Goal: Task Accomplishment & Management: Manage account settings

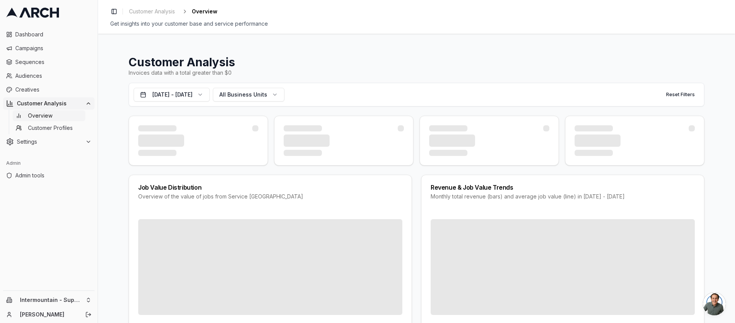
scroll to position [486, 0]
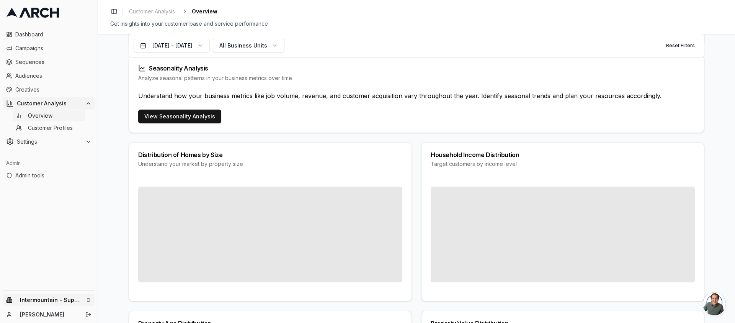
click at [82, 298] on html "Dashboard Campaigns Sequences Audiences Creatives Customer Analysis Overview Cu…" at bounding box center [367, 161] width 735 height 323
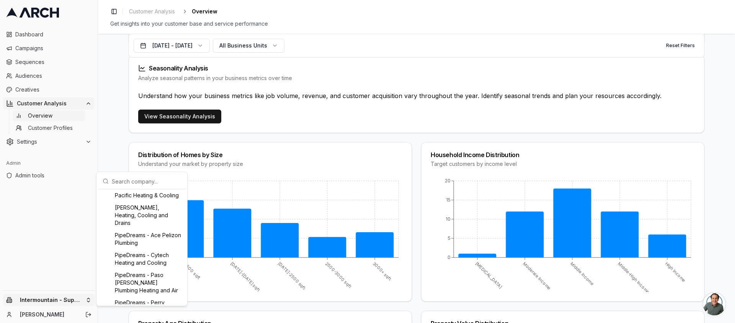
scroll to position [582, 0]
click at [51, 88] on html "Dashboard Campaigns Sequences Audiences Creatives Customer Analysis Overview Cu…" at bounding box center [367, 161] width 735 height 323
click at [51, 88] on span "Creatives" at bounding box center [53, 90] width 76 height 8
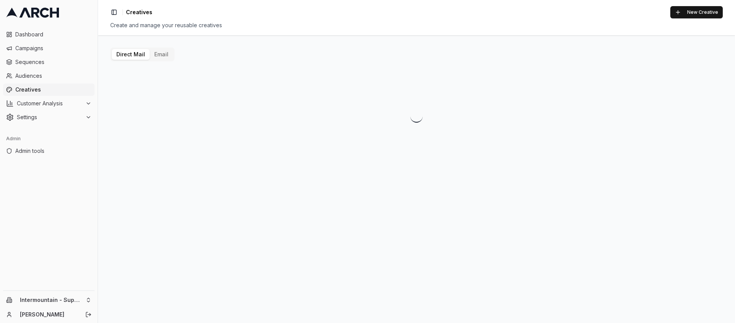
click at [157, 59] on button "Email" at bounding box center [161, 54] width 23 height 11
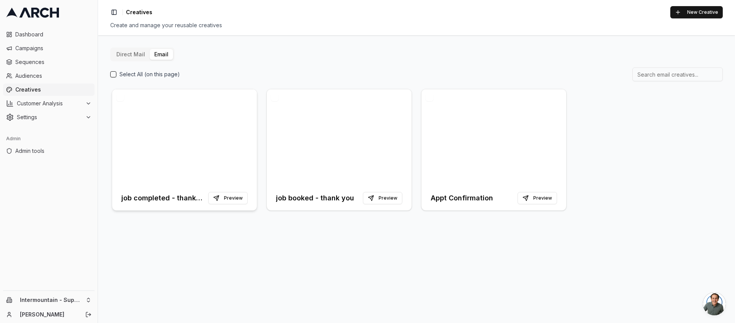
click at [175, 160] on div at bounding box center [184, 137] width 145 height 96
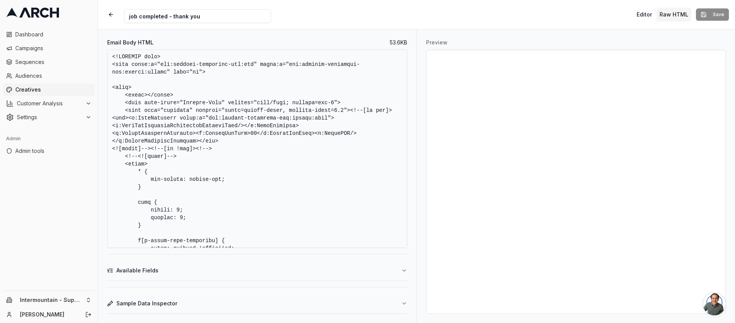
click at [212, 121] on textarea "Email Body HTML" at bounding box center [257, 148] width 300 height 198
click at [219, 110] on textarea "Email Body HTML" at bounding box center [257, 148] width 300 height 198
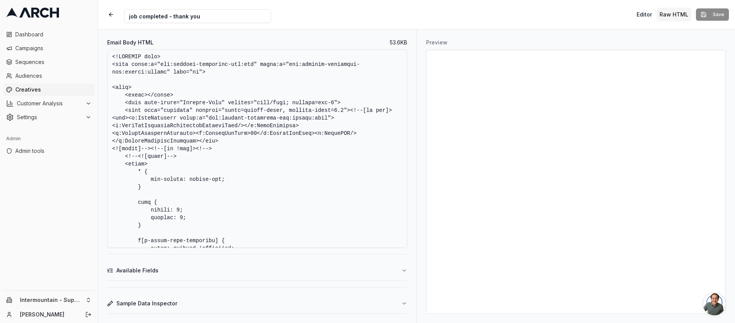
click at [219, 110] on textarea "Email Body HTML" at bounding box center [257, 148] width 300 height 198
click at [216, 129] on textarea "Email Body HTML" at bounding box center [257, 148] width 300 height 198
click at [109, 15] on button "button" at bounding box center [111, 15] width 14 height 14
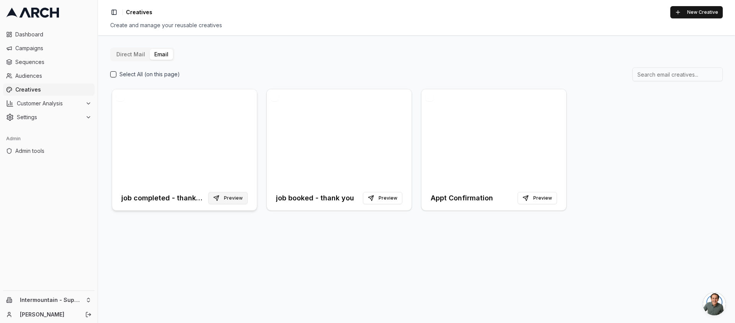
click at [234, 197] on button "Preview" at bounding box center [227, 198] width 39 height 12
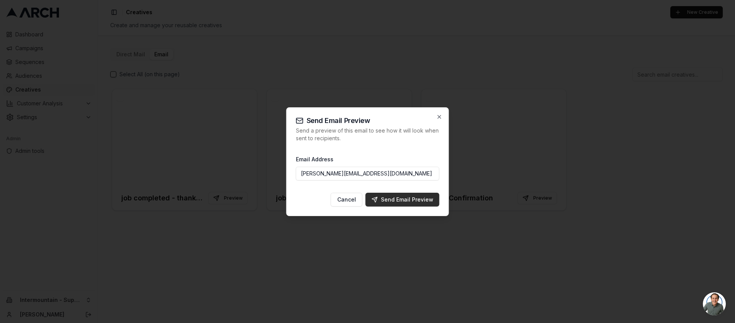
click at [396, 202] on div "Send Email Preview" at bounding box center [403, 200] width 62 height 8
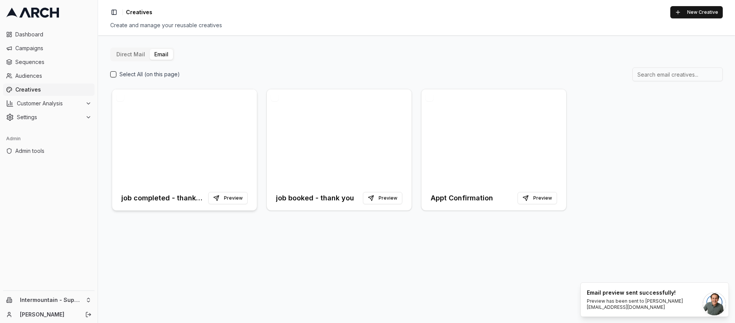
click at [193, 109] on div at bounding box center [184, 137] width 145 height 96
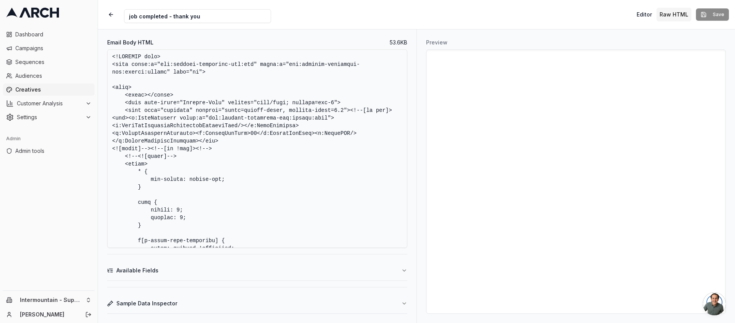
drag, startPoint x: 127, startPoint y: 123, endPoint x: 210, endPoint y: 151, distance: 87.9
click at [210, 151] on textarea "Email Body HTML" at bounding box center [257, 148] width 300 height 198
click at [341, 136] on textarea "Email Body HTML" at bounding box center [257, 148] width 300 height 198
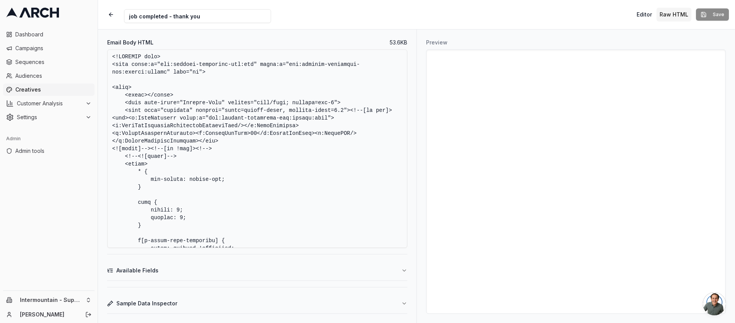
click at [236, 144] on textarea "Email Body HTML" at bounding box center [257, 148] width 300 height 198
click at [319, 126] on textarea "Email Body HTML" at bounding box center [257, 148] width 300 height 198
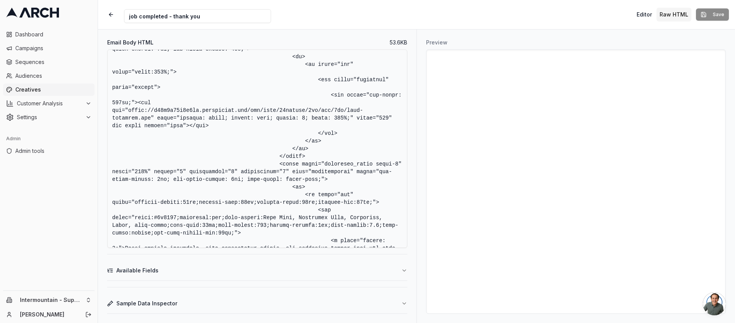
scroll to position [8941, 0]
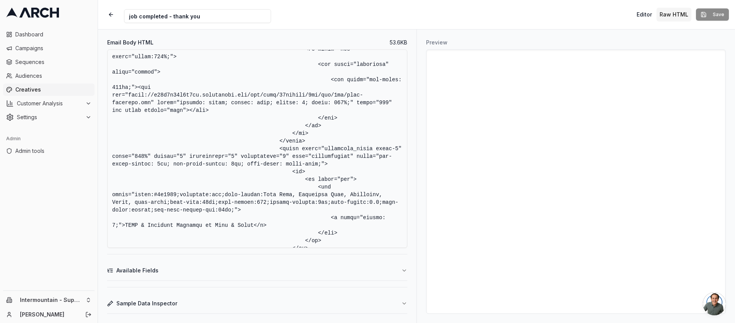
click at [424, 67] on div "Preview" at bounding box center [575, 175] width 318 height 293
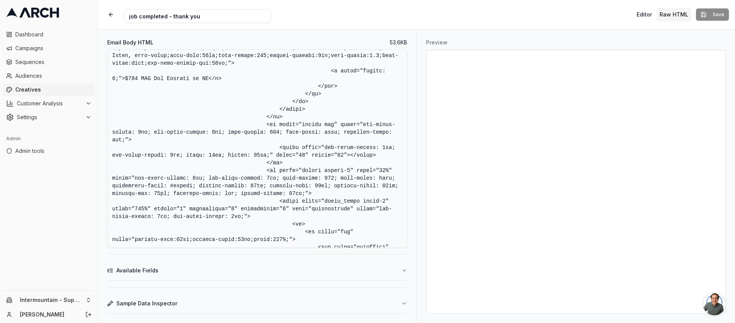
scroll to position [6736, 0]
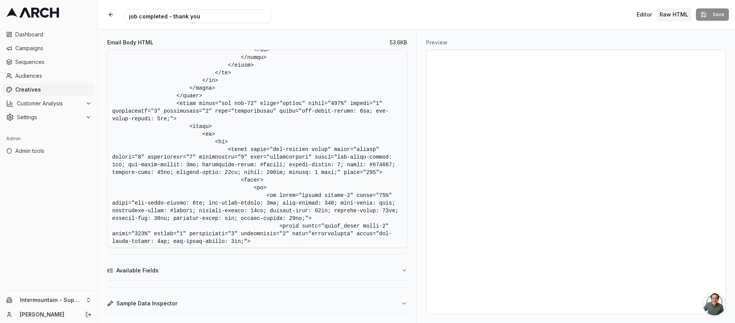
click at [418, 115] on div "Preview" at bounding box center [575, 175] width 318 height 293
click at [417, 29] on div "Creative Name job completed - thank you Editor Raw HTML Save" at bounding box center [416, 14] width 637 height 29
click at [445, 15] on div "Creative Name job completed - thank you Editor Raw HTML Save" at bounding box center [416, 14] width 637 height 29
click at [295, 124] on textarea "Email Body HTML" at bounding box center [257, 148] width 300 height 198
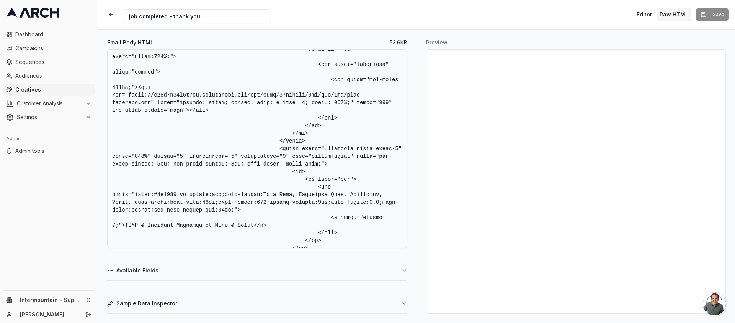
scroll to position [1531, 0]
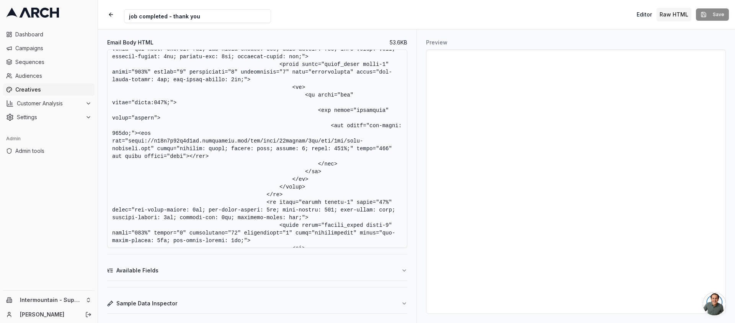
drag, startPoint x: 127, startPoint y: 142, endPoint x: 150, endPoint y: 151, distance: 24.1
click at [150, 151] on textarea "Email Body HTML" at bounding box center [257, 148] width 300 height 198
paste textarea "alcm5xu59zcf.cloudfront.net/logo-superior.jp"
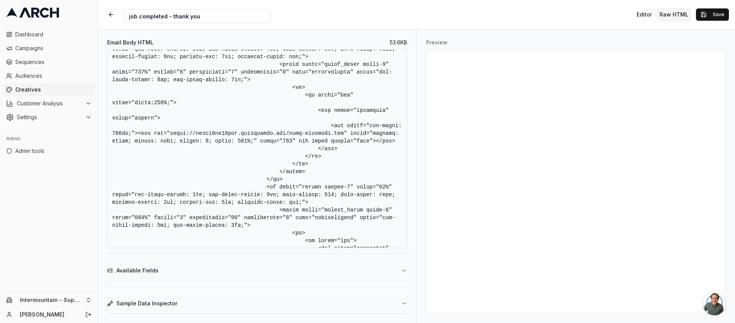
scroll to position [3743, 0]
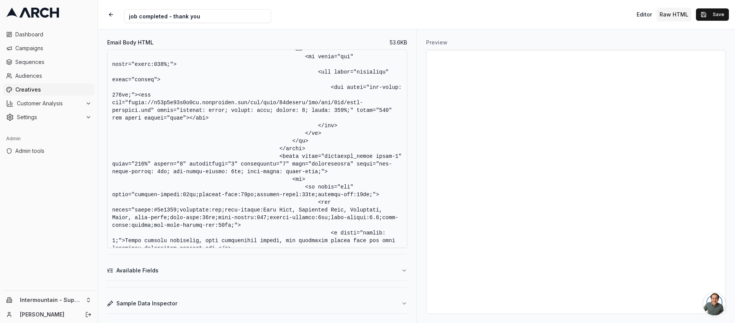
drag, startPoint x: 128, startPoint y: 140, endPoint x: 151, endPoint y: 149, distance: 24.5
click at [151, 149] on textarea "Email Body HTML" at bounding box center [257, 148] width 300 height 198
paste textarea "alcm5xu59zcf.cloudfront.net/logo-superior.jp"
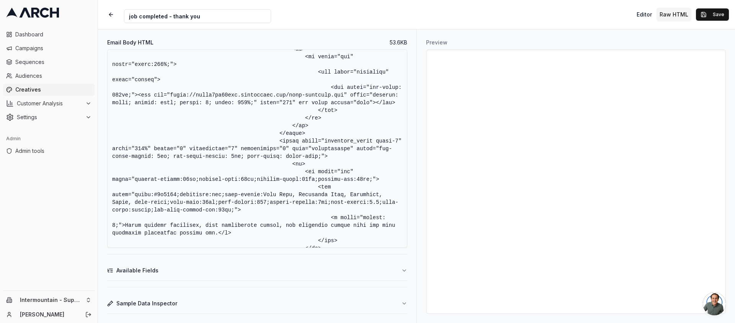
scroll to position [8926, 0]
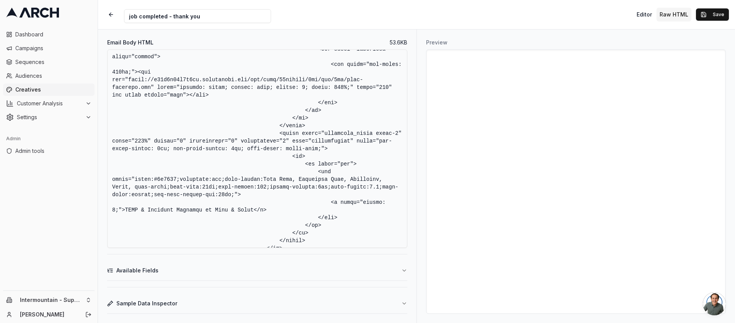
drag, startPoint x: 128, startPoint y: 141, endPoint x: 150, endPoint y: 149, distance: 23.1
click at [150, 149] on textarea "Email Body HTML" at bounding box center [257, 148] width 300 height 198
paste textarea "alcm5xu59zcf.cloudfront.net/logo-superior.jp"
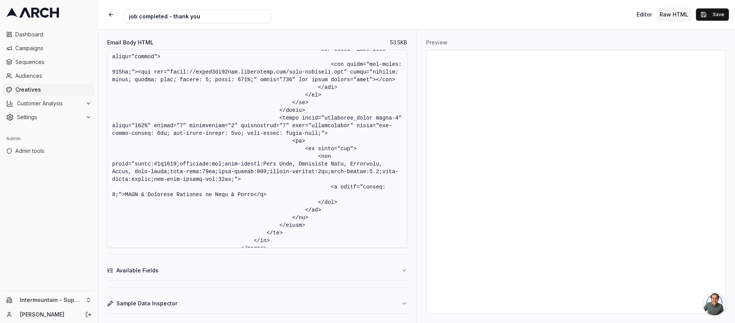
type textarea "<!DOCTYPE html> <html xmlns:v="urn:schemas-microsoft-com:vml" xmlns:o="urn:sche…"
click at [293, 124] on textarea "Email Body HTML" at bounding box center [257, 148] width 300 height 198
click at [704, 15] on button "Save" at bounding box center [712, 14] width 33 height 12
click at [48, 15] on icon at bounding box center [44, 13] width 9 height 10
click at [706, 16] on button "Save" at bounding box center [712, 14] width 33 height 12
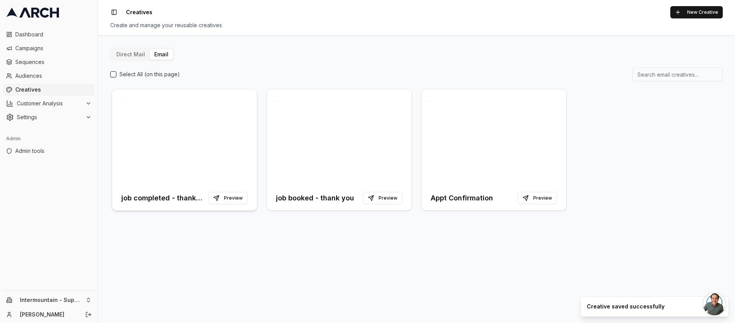
click at [176, 200] on h3 "job completed - thank you" at bounding box center [163, 198] width 84 height 11
click at [224, 195] on button "Preview" at bounding box center [227, 198] width 39 height 12
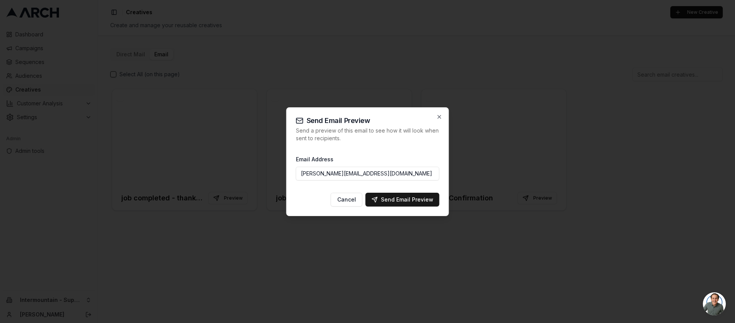
click at [371, 176] on input "jimmy@getarch.com" at bounding box center [368, 174] width 144 height 14
click at [400, 198] on div "Send Email Preview" at bounding box center [403, 200] width 62 height 8
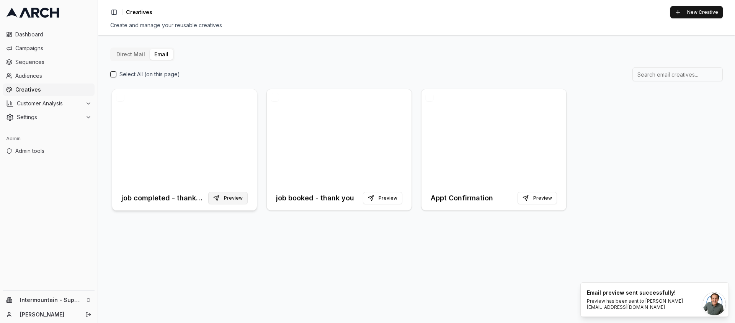
click at [224, 194] on button "Preview" at bounding box center [227, 198] width 39 height 12
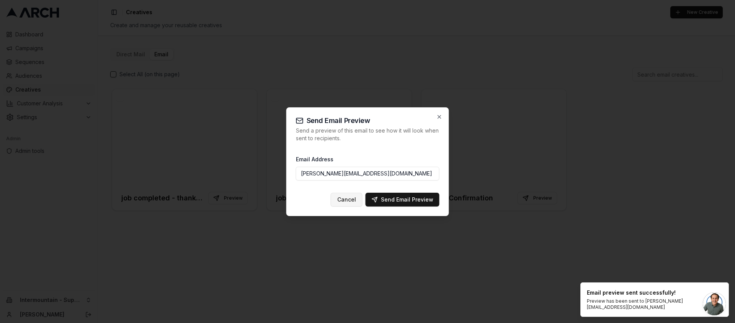
click at [349, 204] on button "Cancel" at bounding box center [347, 200] width 32 height 14
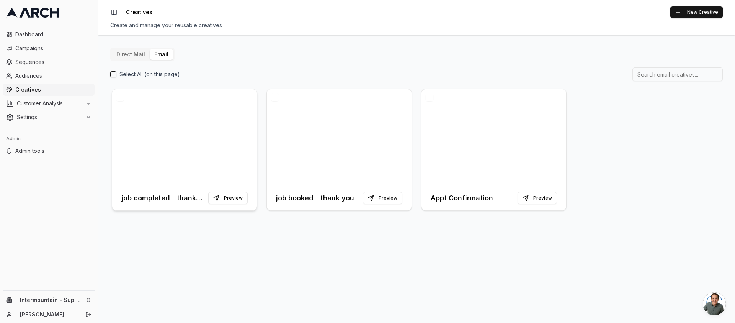
click at [140, 136] on div at bounding box center [184, 137] width 145 height 96
click at [287, 123] on div at bounding box center [339, 137] width 145 height 96
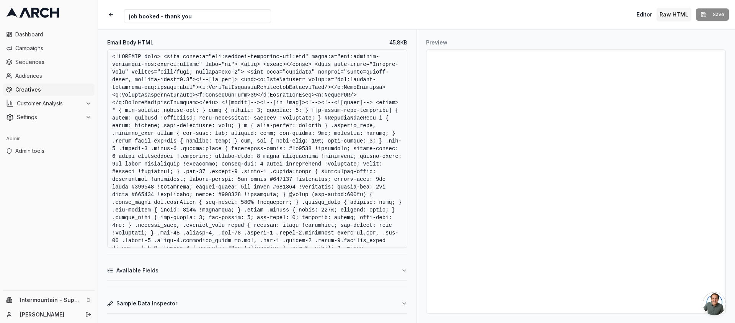
click at [243, 138] on textarea "Email Body HTML" at bounding box center [257, 148] width 300 height 198
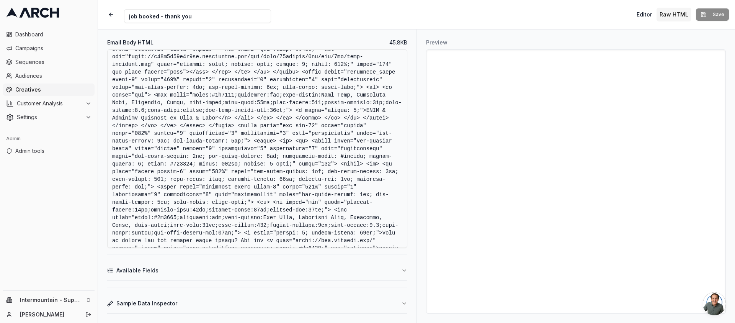
scroll to position [413, 0]
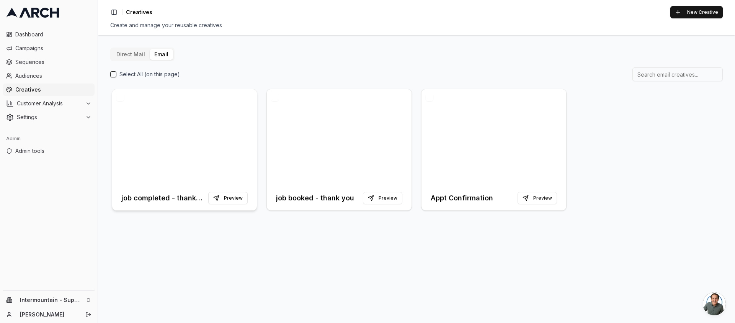
click at [167, 142] on div at bounding box center [184, 137] width 145 height 96
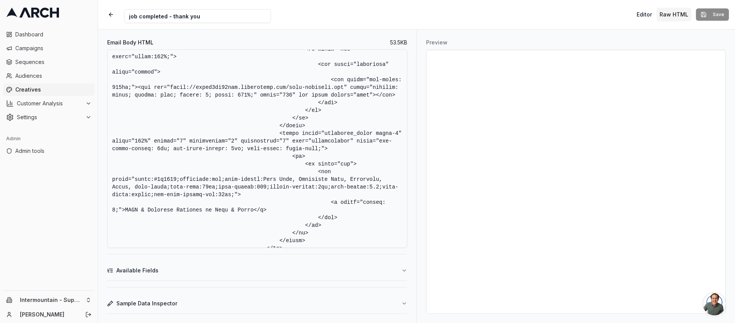
scroll to position [1516, 0]
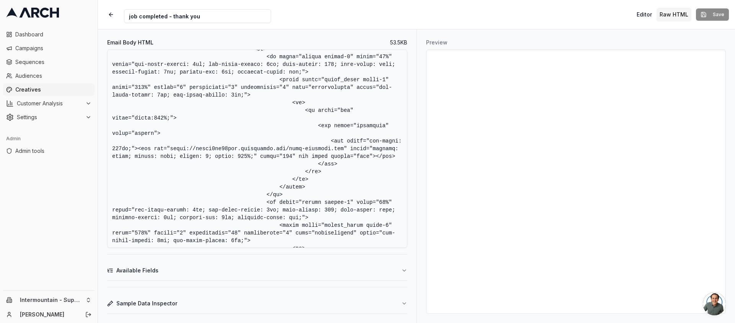
drag, startPoint x: 193, startPoint y: 150, endPoint x: 367, endPoint y: 149, distance: 174.5
click at [367, 149] on textarea "Email Body HTML" at bounding box center [257, 148] width 300 height 198
paste textarea "superior-logo-no-background.pn"
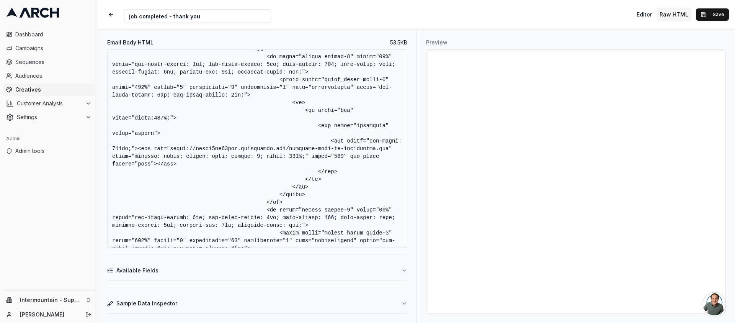
scroll to position [3728, 0]
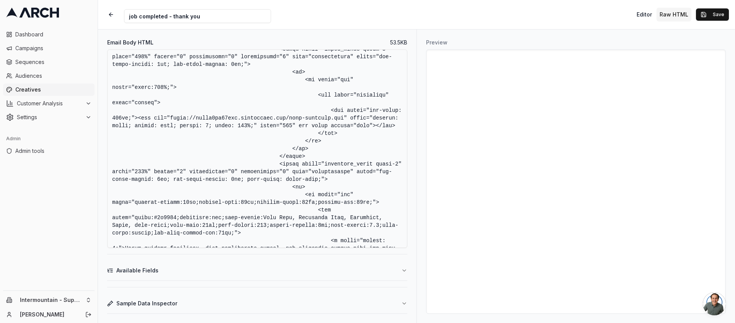
drag, startPoint x: 193, startPoint y: 149, endPoint x: 366, endPoint y: 148, distance: 173.4
click at [366, 148] on textarea "Email Body HTML" at bounding box center [257, 148] width 300 height 198
paste textarea "superior-logo-no-background.pn"
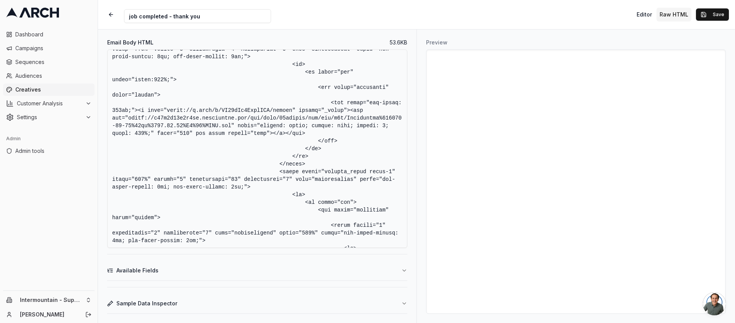
scroll to position [3736, 0]
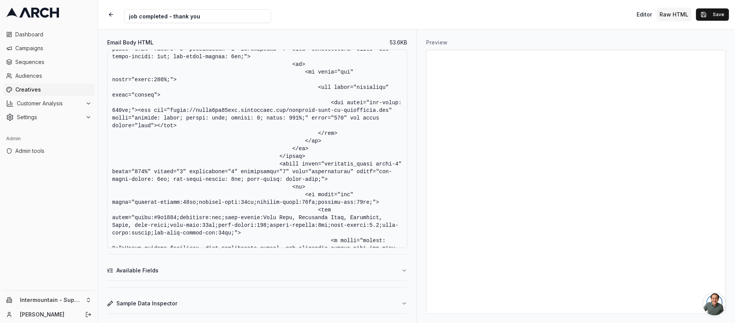
drag, startPoint x: 193, startPoint y: 142, endPoint x: 156, endPoint y: 150, distance: 37.5
click at [156, 150] on textarea "Email Body HTML" at bounding box center [257, 148] width 300 height 198
paste textarea "-final"
click at [304, 152] on textarea "Email Body HTML" at bounding box center [257, 148] width 300 height 198
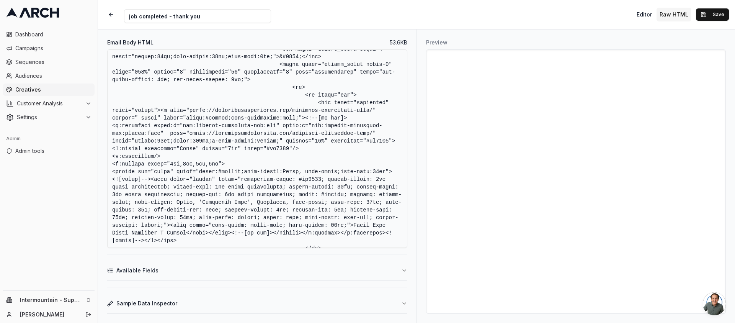
scroll to position [1516, 0]
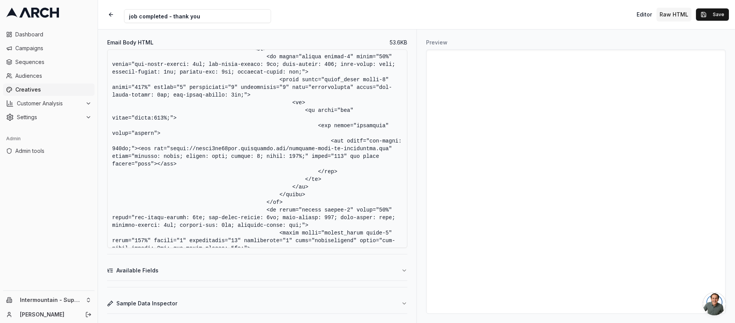
drag, startPoint x: 193, startPoint y: 150, endPoint x: 156, endPoint y: 158, distance: 37.9
click at [156, 158] on textarea "Email Body HTML" at bounding box center [257, 148] width 300 height 198
paste textarea "-final"
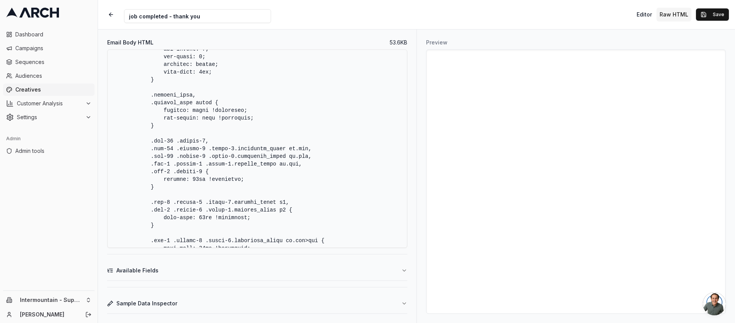
scroll to position [8911, 0]
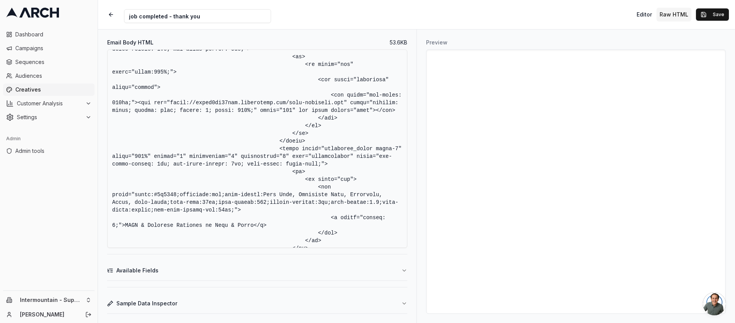
drag, startPoint x: 193, startPoint y: 150, endPoint x: 366, endPoint y: 149, distance: 173.4
click at [366, 149] on textarea "Email Body HTML" at bounding box center [257, 148] width 300 height 198
paste textarea "superior-logo-no-background-final.pn"
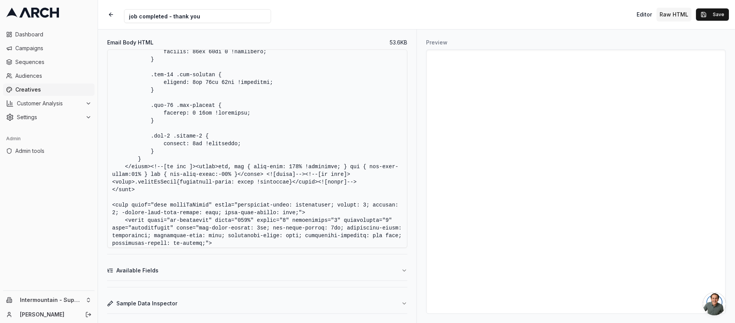
scroll to position [1361, 0]
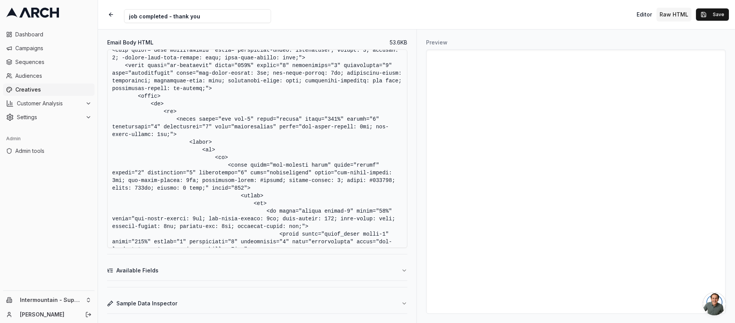
type textarea "<!DOCTYPE html> <html xmlns:v="urn:schemas-microsoft-com:vml" xmlns:o="urn:sche…"
click at [320, 301] on button "Sample Data Inspector" at bounding box center [257, 303] width 300 height 20
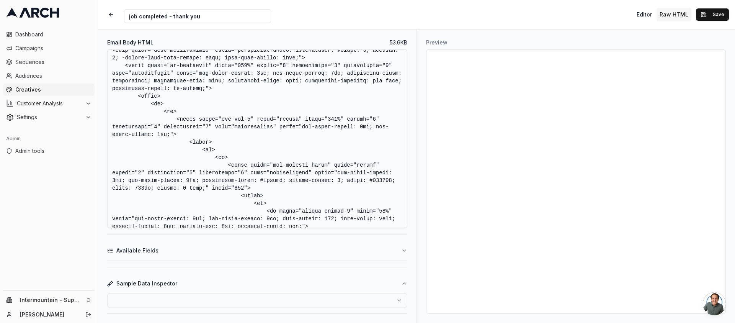
click at [304, 299] on html "Dashboard Campaigns Sequences Audiences Creatives Customer Analysis Settings Ad…" at bounding box center [367, 161] width 735 height 323
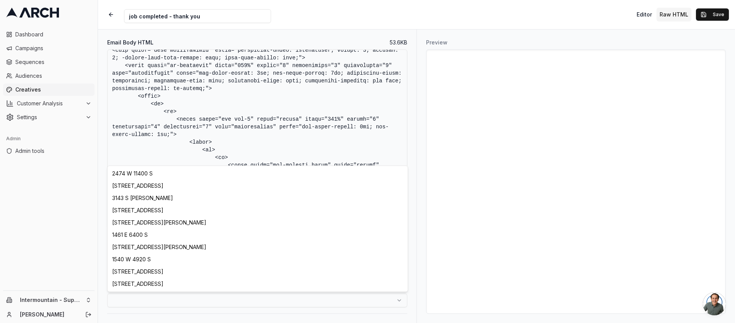
select select "2c8bddc6-9c56-4b27-9f87-de1964f1d871"
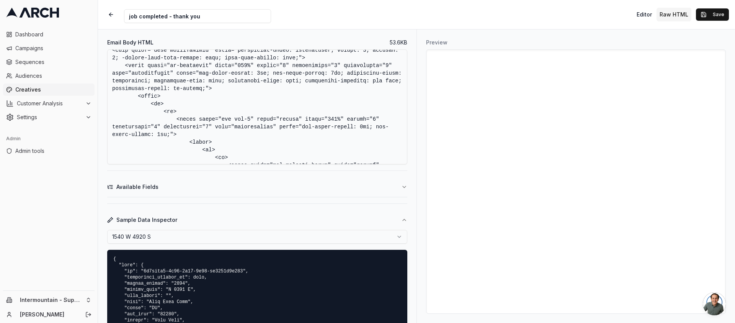
click at [419, 265] on div "Preview" at bounding box center [575, 175] width 318 height 293
click at [715, 9] on button "Save" at bounding box center [712, 14] width 33 height 12
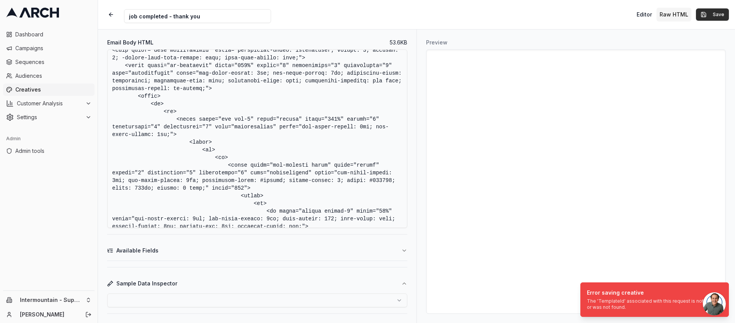
click at [712, 12] on button "Save" at bounding box center [712, 14] width 33 height 12
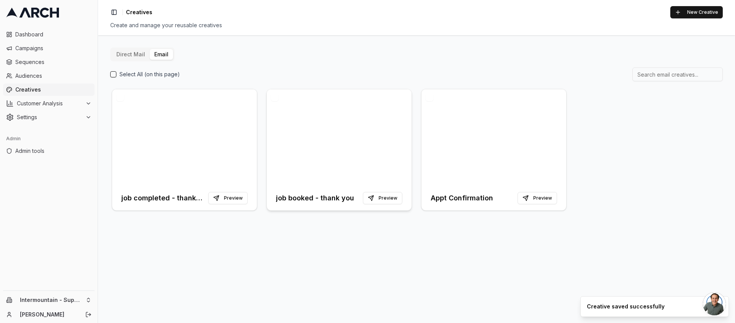
click at [312, 198] on h3 "job booked - thank you" at bounding box center [315, 198] width 78 height 11
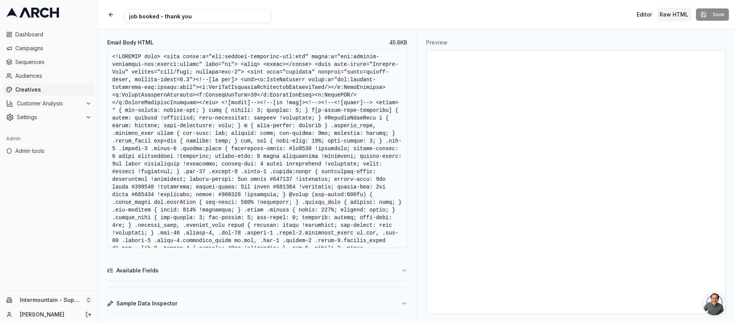
click at [367, 165] on textarea "Email Body HTML" at bounding box center [257, 148] width 300 height 198
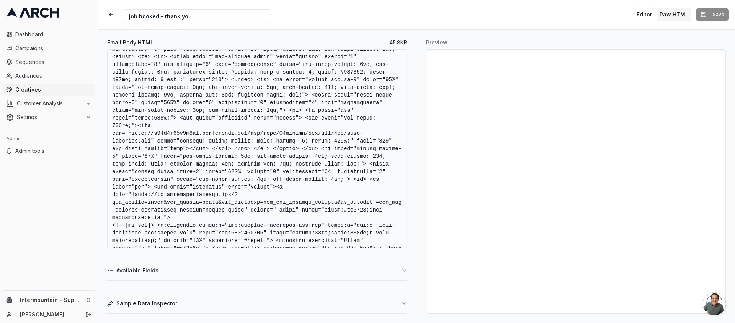
drag, startPoint x: 128, startPoint y: 140, endPoint x: 150, endPoint y: 151, distance: 24.5
click at [150, 151] on textarea "Email Body HTML" at bounding box center [257, 148] width 300 height 198
paste textarea "alcm5xu59zcf.cloudfront.net/superior-logo-no-background-final.pn"
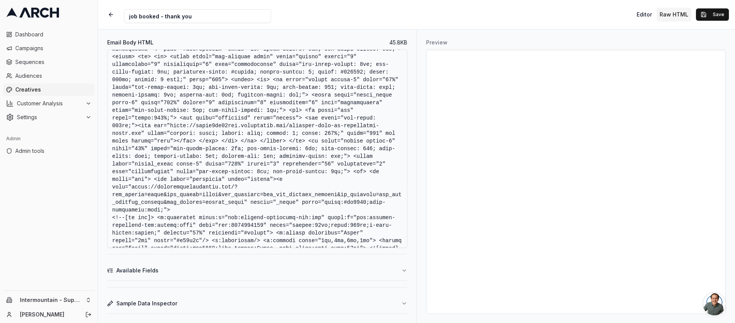
scroll to position [1462, 0]
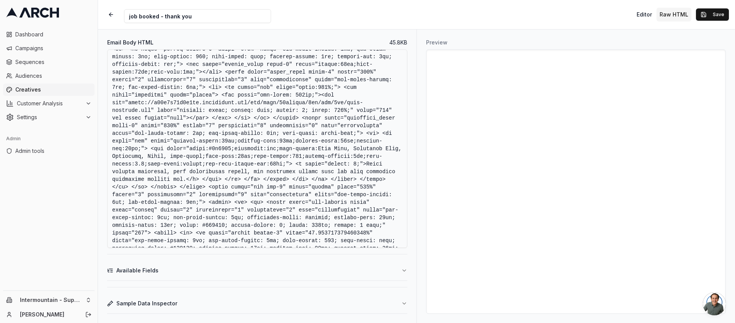
drag, startPoint x: 128, startPoint y: 140, endPoint x: 150, endPoint y: 151, distance: 24.7
click at [150, 151] on textarea "Email Body HTML" at bounding box center [257, 148] width 300 height 198
paste textarea "alcm5xu59zcf.cloudfront.net/superior-logo-no-background-final.pn"
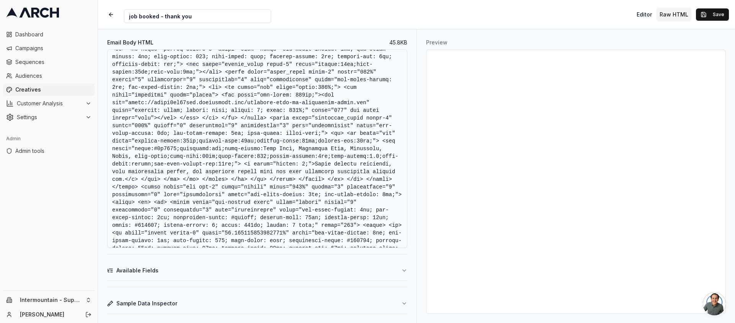
scroll to position [3858, 0]
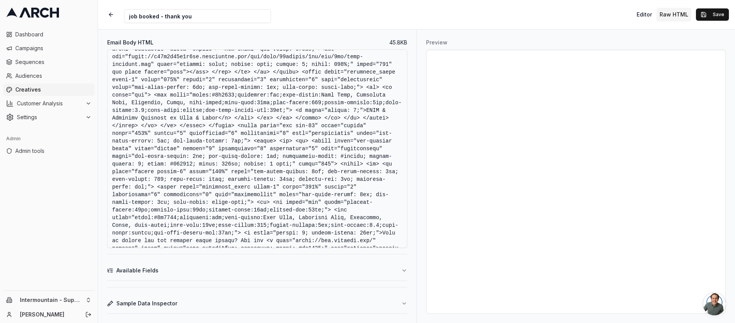
drag, startPoint x: 129, startPoint y: 140, endPoint x: 150, endPoint y: 149, distance: 22.9
click at [150, 149] on textarea "Email Body HTML" at bounding box center [257, 148] width 300 height 198
paste textarea "alcm5xu59zcf.cloudfront.net/superior-logo-no-background-final.pn"
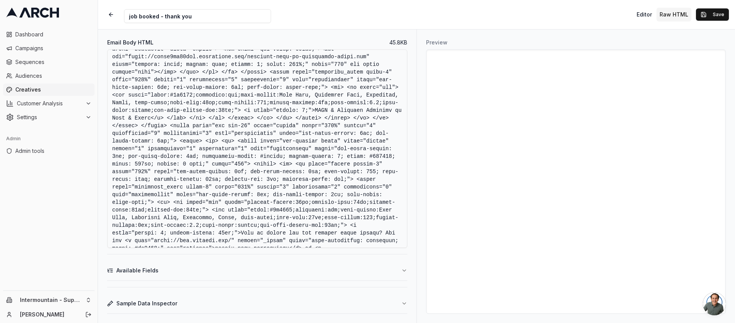
type textarea "<!DOCTYPE html> <html xmlns:v="urn:schemas-microsoft-com:vml" xmlns:o="urn:sche…"
click at [359, 127] on textarea "Email Body HTML" at bounding box center [257, 148] width 300 height 198
click at [711, 15] on button "Save" at bounding box center [712, 14] width 33 height 12
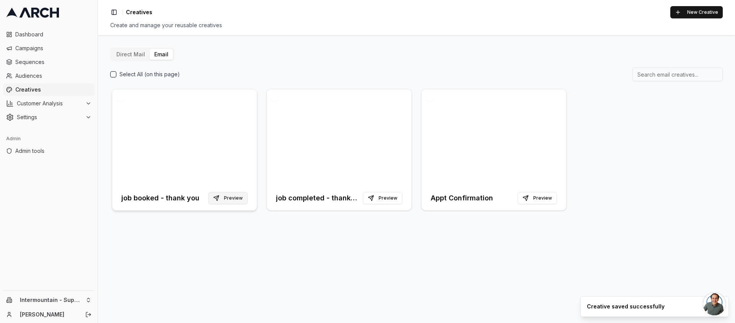
click at [229, 199] on button "Preview" at bounding box center [227, 198] width 39 height 12
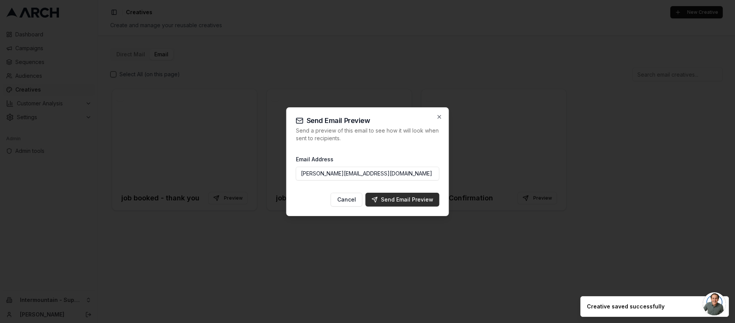
click at [391, 196] on div "Send Email Preview" at bounding box center [403, 200] width 62 height 8
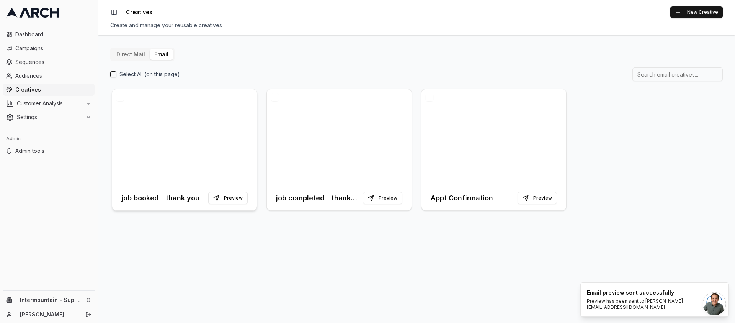
click at [193, 104] on div at bounding box center [184, 137] width 145 height 96
click at [164, 140] on div at bounding box center [184, 137] width 145 height 96
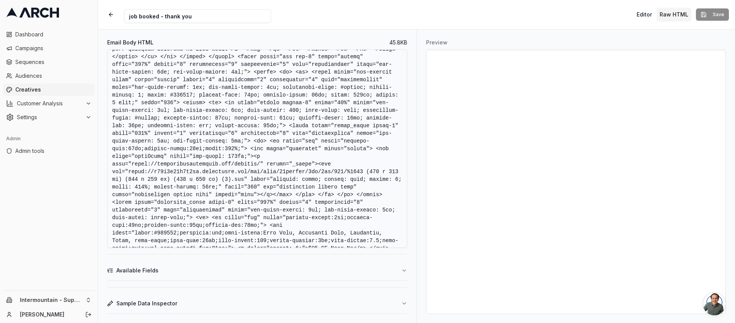
scroll to position [2483, 0]
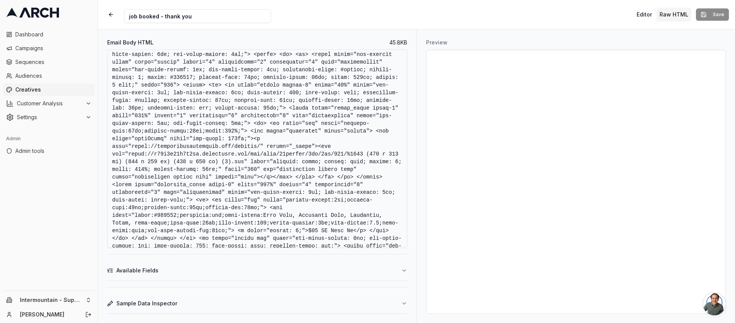
click at [246, 150] on textarea "Email Body HTML" at bounding box center [257, 148] width 300 height 198
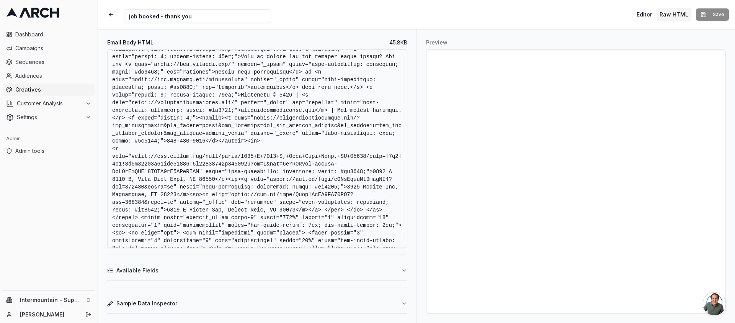
drag, startPoint x: 183, startPoint y: 149, endPoint x: 238, endPoint y: 157, distance: 55.6
click at [238, 157] on textarea "Email Body HTML" at bounding box center [257, 148] width 300 height 198
drag, startPoint x: 212, startPoint y: 149, endPoint x: 289, endPoint y: 149, distance: 77.3
click at [289, 149] on textarea "Email Body HTML" at bounding box center [257, 148] width 300 height 198
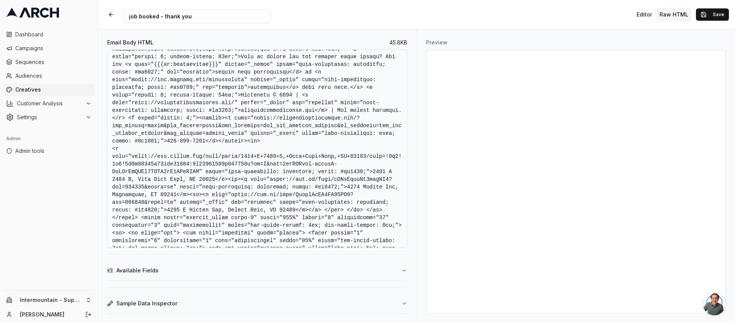
drag, startPoint x: 193, startPoint y: 150, endPoint x: 279, endPoint y: 151, distance: 86.1
click at [279, 151] on textarea "Email Body HTML" at bounding box center [257, 148] width 300 height 198
drag, startPoint x: 112, startPoint y: 164, endPoint x: 248, endPoint y: 167, distance: 136.3
click at [248, 167] on textarea "Email Body HTML" at bounding box center [257, 148] width 300 height 198
paste textarea "{{{pm:unsubscribe}}}"
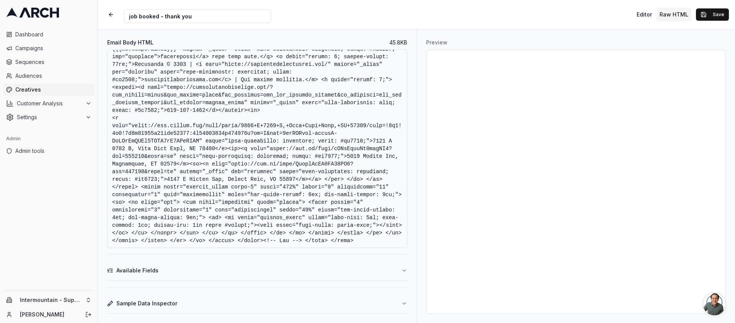
scroll to position [4127, 0]
type textarea "<!DOCTYPE html> <html xmlns:v="urn:schemas-microsoft-com:vml" xmlns:o="urn:sche…"
click at [713, 17] on button "Save" at bounding box center [712, 14] width 33 height 12
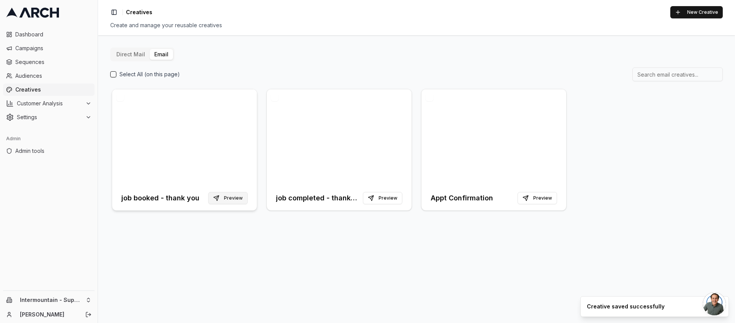
click at [227, 195] on button "Preview" at bounding box center [227, 198] width 39 height 12
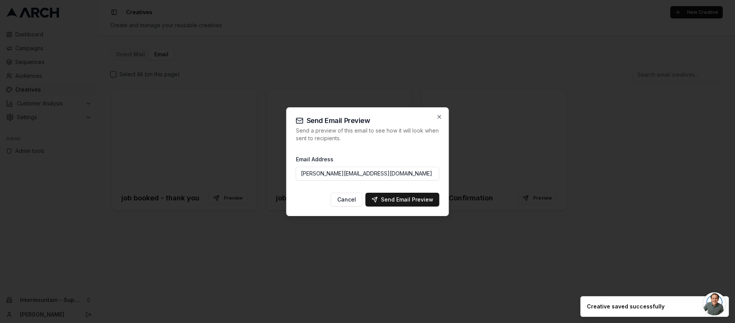
click at [316, 173] on input "jimmy@getarch.com" at bounding box center [368, 174] width 144 height 14
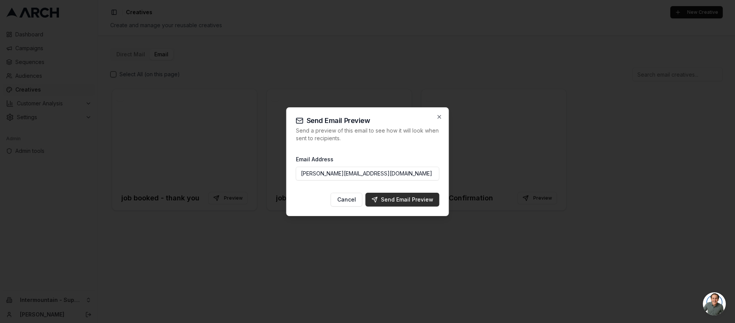
click at [386, 196] on div "Send Email Preview" at bounding box center [403, 200] width 62 height 8
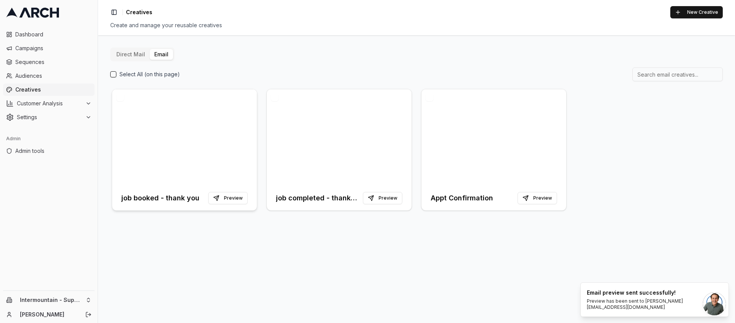
click at [207, 127] on div at bounding box center [184, 137] width 145 height 96
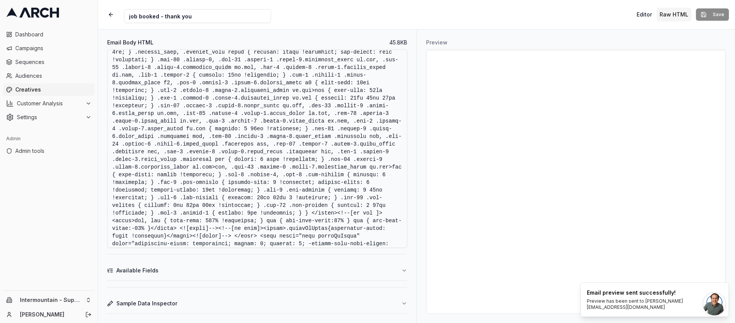
scroll to position [682, 0]
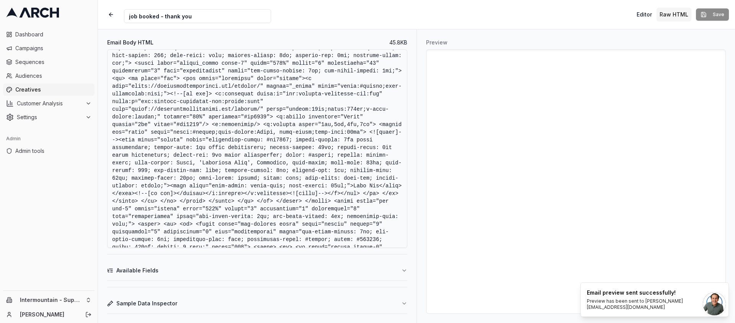
click at [304, 176] on textarea "Email Body HTML" at bounding box center [257, 148] width 300 height 198
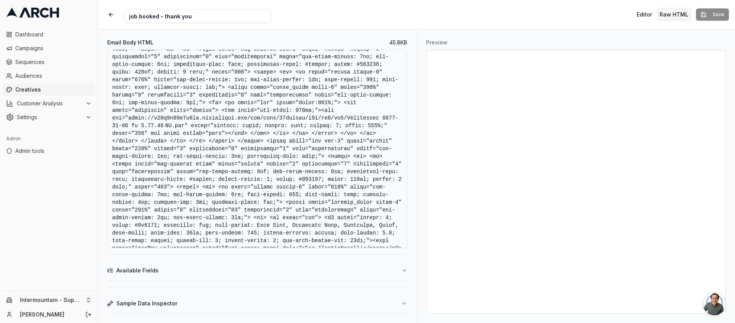
scroll to position [4034, 0]
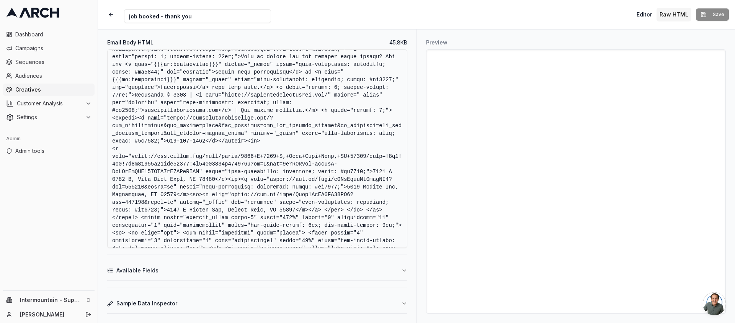
drag, startPoint x: 183, startPoint y: 150, endPoint x: 387, endPoint y: 156, distance: 204.9
click at [387, 156] on textarea "Email Body HTML" at bounding box center [257, 148] width 300 height 198
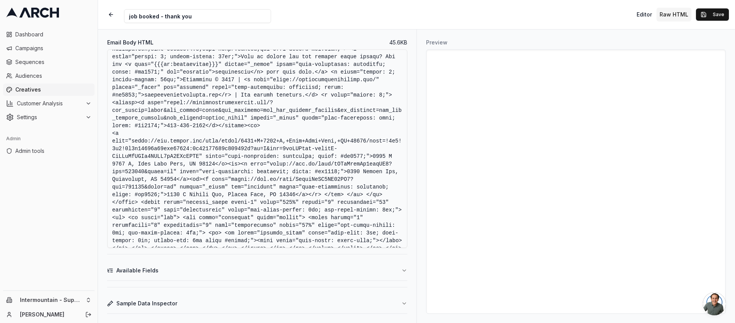
type textarea "<!DOCTYPE html> <html xmlns:v="urn:schemas-microsoft-com:vml" xmlns:o="urn:sche…"
click at [716, 16] on button "Save" at bounding box center [712, 14] width 33 height 12
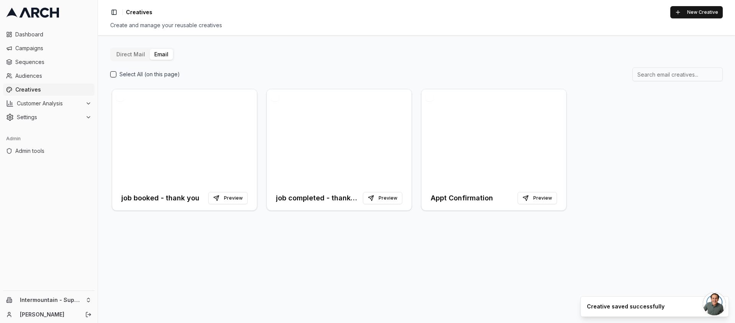
click at [261, 272] on div "Direct Mail Email Select All (on this page) job booked - thank you Preview job …" at bounding box center [416, 178] width 637 height 287
click at [231, 200] on button "Preview" at bounding box center [227, 198] width 39 height 12
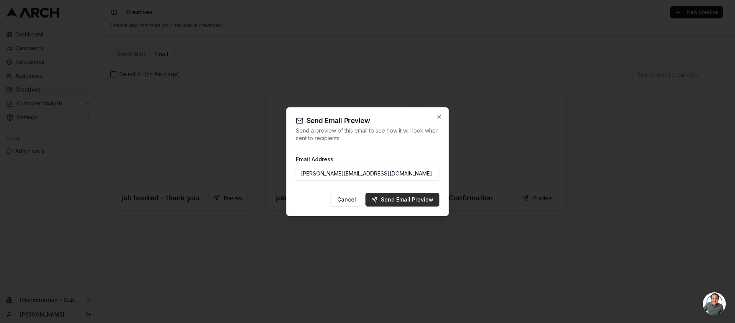
click at [410, 199] on div "Send Email Preview" at bounding box center [403, 200] width 62 height 8
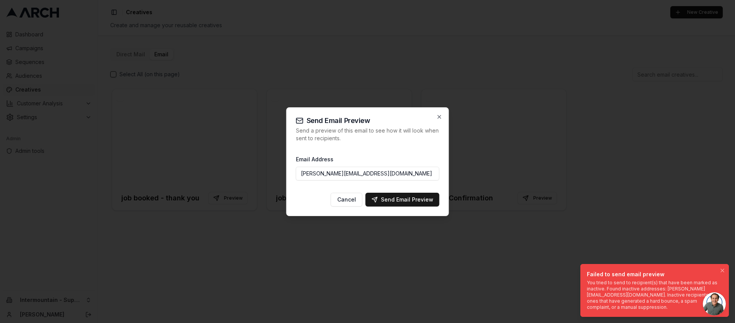
drag, startPoint x: 588, startPoint y: 290, endPoint x: 571, endPoint y: 297, distance: 18.9
click at [587, 297] on div "You tried to send to recipient(s) that have been marked as inactive. Found inac…" at bounding box center [653, 294] width 132 height 31
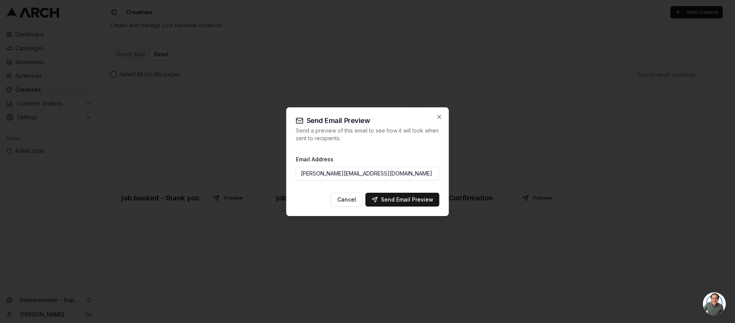
click at [316, 174] on input "jimmy@getarch.com" at bounding box center [368, 174] width 144 height 14
click at [389, 197] on div "Send Email Preview" at bounding box center [403, 200] width 62 height 8
type input "jimmy@getarch.com"
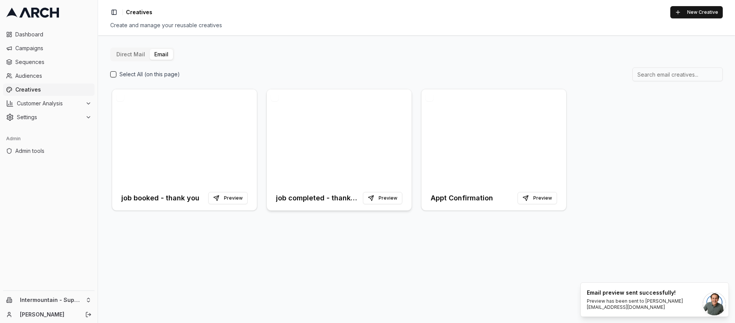
click at [302, 196] on h3 "job completed - thank you" at bounding box center [318, 198] width 84 height 11
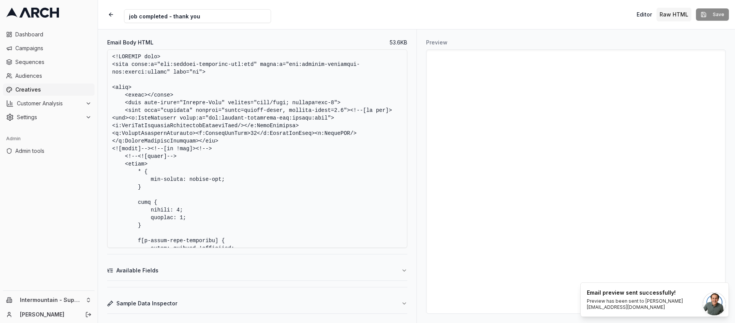
click at [272, 164] on textarea "Email Body HTML" at bounding box center [257, 148] width 300 height 198
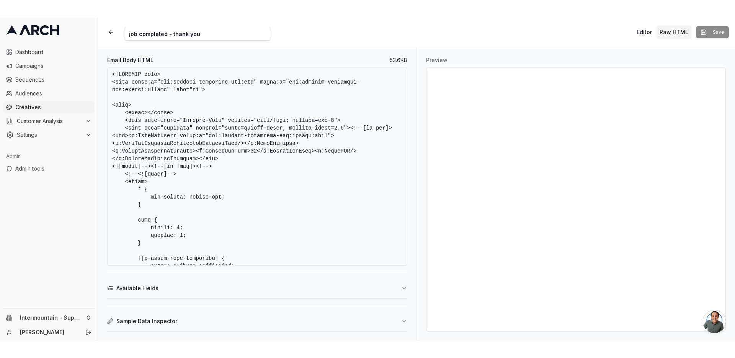
scroll to position [9362, 0]
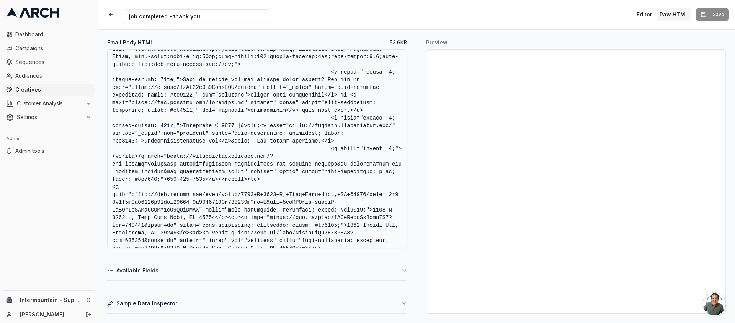
drag, startPoint x: 354, startPoint y: 126, endPoint x: 349, endPoint y: 143, distance: 17.6
click at [349, 143] on textarea "Email Body HTML" at bounding box center [257, 148] width 300 height 198
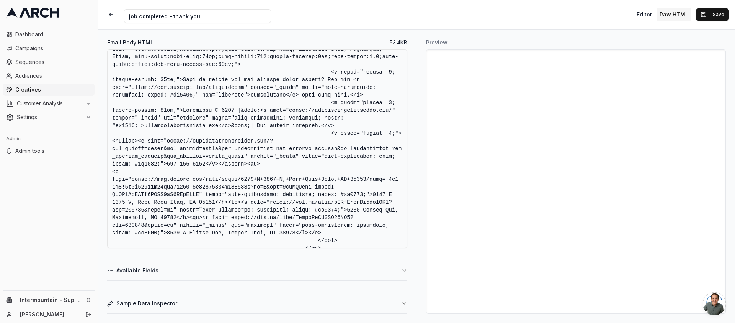
drag, startPoint x: 131, startPoint y: 133, endPoint x: 243, endPoint y: 134, distance: 111.8
click at [243, 134] on textarea "Email Body HTML" at bounding box center [257, 148] width 300 height 198
click at [315, 141] on textarea "Email Body HTML" at bounding box center [257, 148] width 300 height 198
type textarea "<!DOCTYPE html> <html xmlns:v="urn:schemas-microsoft-com:vml" xmlns:o="urn:sche…"
click at [712, 10] on button "Save" at bounding box center [712, 14] width 33 height 12
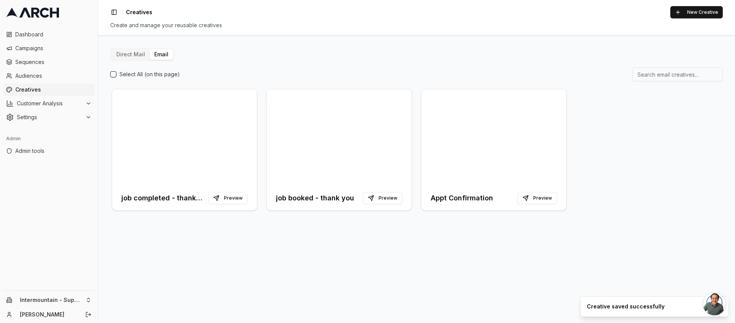
click at [260, 76] on div "Select All (on this page)" at bounding box center [416, 74] width 612 height 14
click at [222, 201] on button "Preview" at bounding box center [227, 198] width 39 height 12
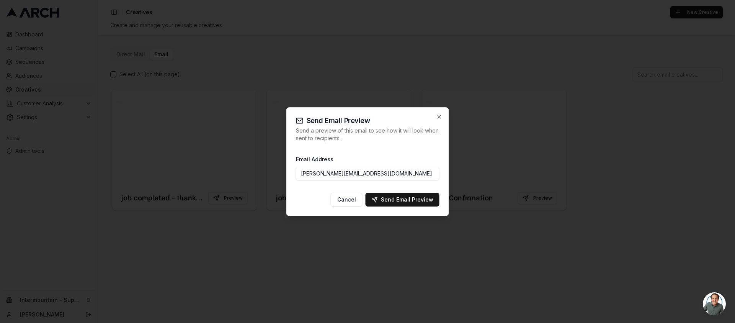
click at [317, 172] on input "jimmy@getarch.com" at bounding box center [368, 174] width 144 height 14
click at [414, 203] on div "Send Email Preview" at bounding box center [403, 200] width 62 height 8
type input "jimmy@getarch.com"
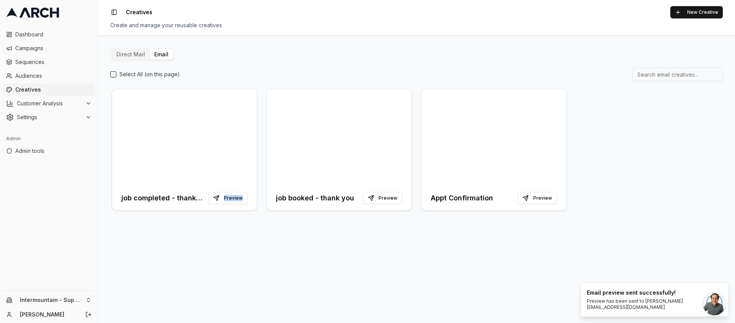
drag, startPoint x: 230, startPoint y: 228, endPoint x: 196, endPoint y: 236, distance: 34.9
click at [196, 236] on div "Direct Mail Email Select All (on this page) job completed - thank you Preview j…" at bounding box center [416, 178] width 637 height 287
click at [197, 235] on div "Direct Mail Email Select All (on this page) job completed - thank you Preview j…" at bounding box center [416, 178] width 637 height 287
click at [244, 195] on button "Preview" at bounding box center [227, 198] width 39 height 12
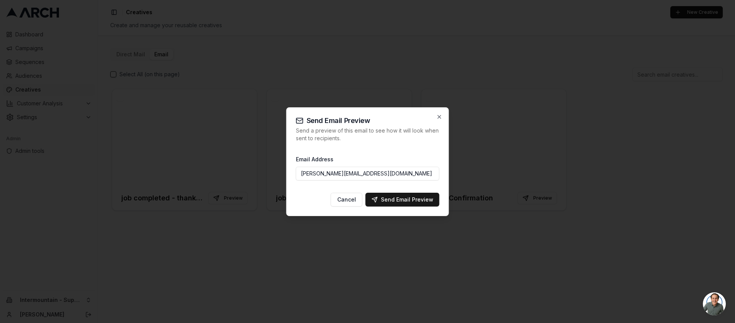
click at [312, 174] on input "jimmy@getarch.com" at bounding box center [368, 174] width 144 height 14
click at [390, 199] on div "Send Email Preview" at bounding box center [403, 200] width 62 height 8
type input "jimmy@getarch.com"
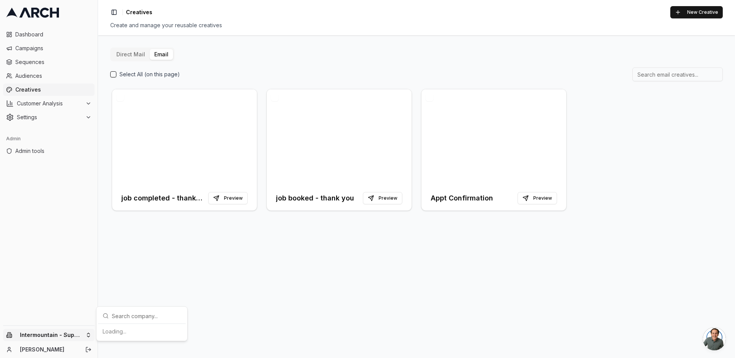
click at [85, 322] on html "Dashboard Campaigns Sequences Audiences Creatives Customer Analysis Settings Ad…" at bounding box center [367, 179] width 735 height 358
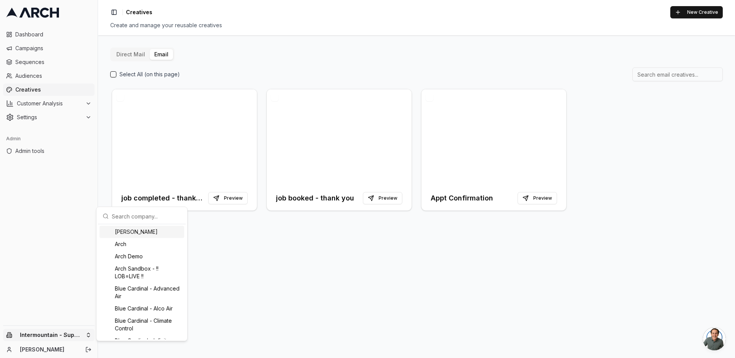
click at [128, 218] on input "text" at bounding box center [146, 215] width 69 height 15
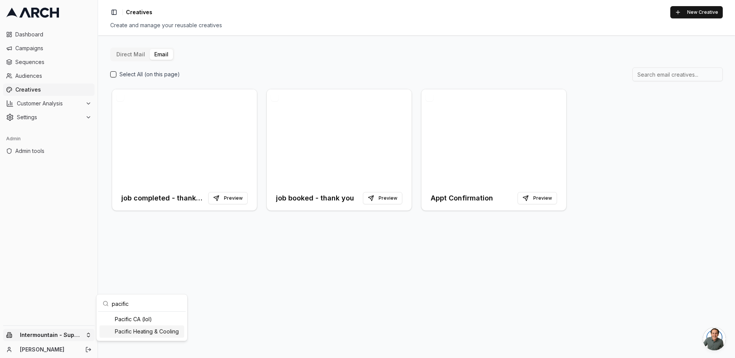
type input "pacific"
click at [140, 322] on div "Pacific Heating & Cooling" at bounding box center [142, 331] width 85 height 12
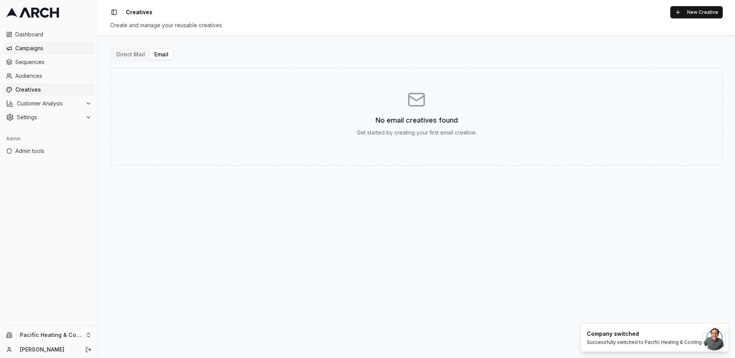
click at [50, 51] on span "Campaigns" at bounding box center [53, 48] width 76 height 8
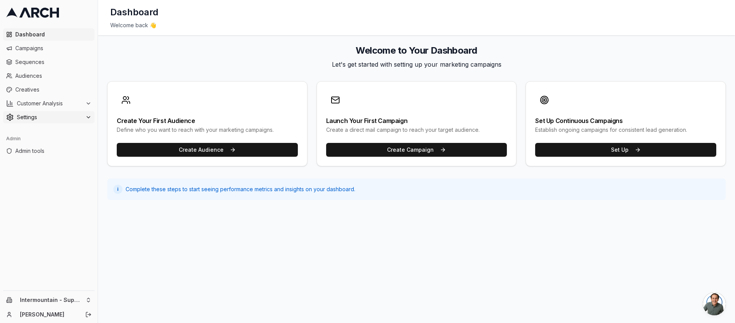
click at [88, 119] on icon at bounding box center [88, 117] width 6 height 6
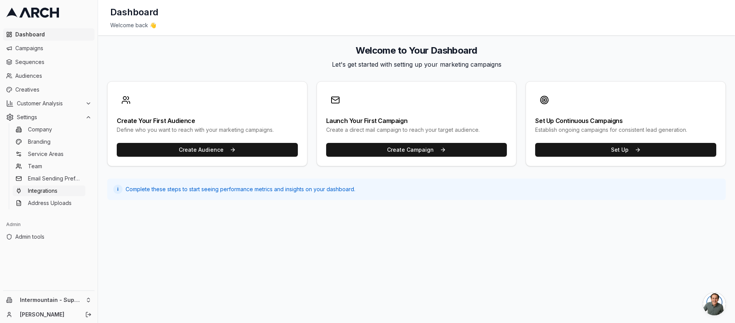
click at [66, 191] on link "Integrations" at bounding box center [49, 190] width 73 height 11
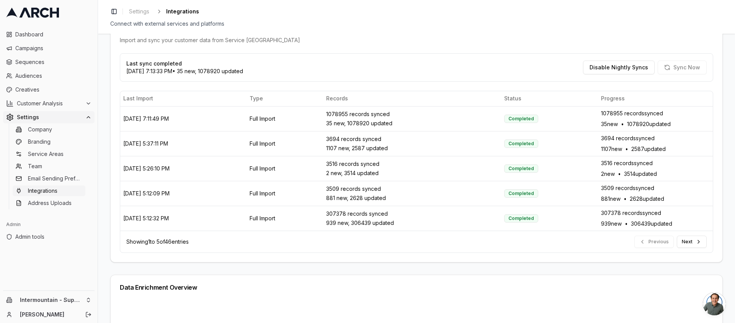
scroll to position [293, 0]
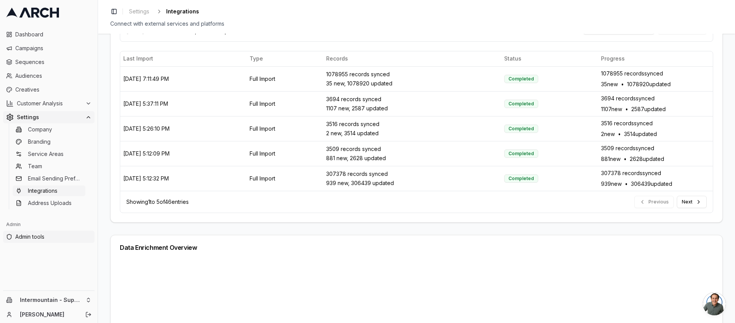
click at [51, 240] on span "Admin tools" at bounding box center [53, 237] width 76 height 8
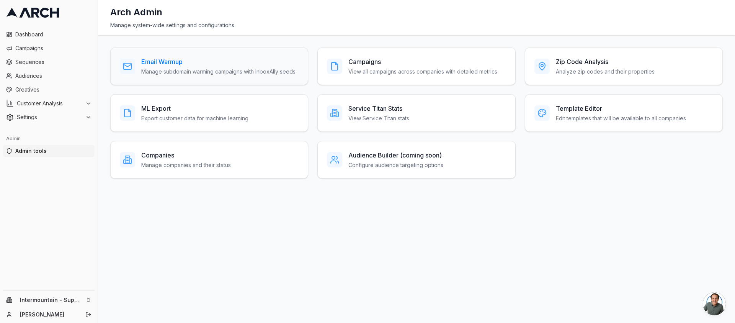
click at [170, 63] on h3 "Email Warmup" at bounding box center [218, 61] width 154 height 9
click at [218, 167] on p "Manage companies and their status" at bounding box center [186, 165] width 90 height 8
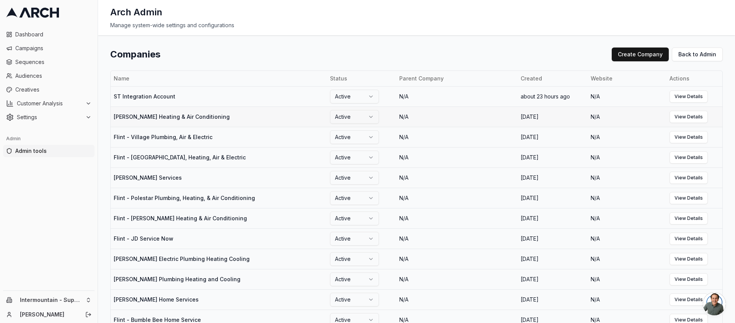
scroll to position [355, 0]
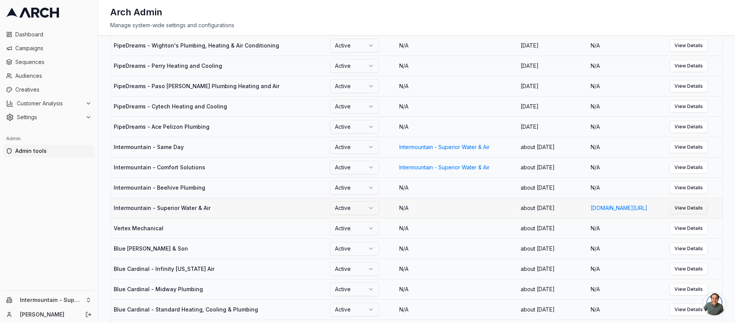
click at [703, 214] on link "View Details" at bounding box center [688, 208] width 38 height 12
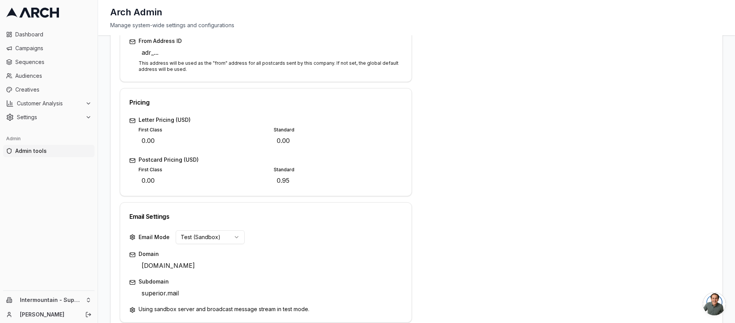
scroll to position [255, 0]
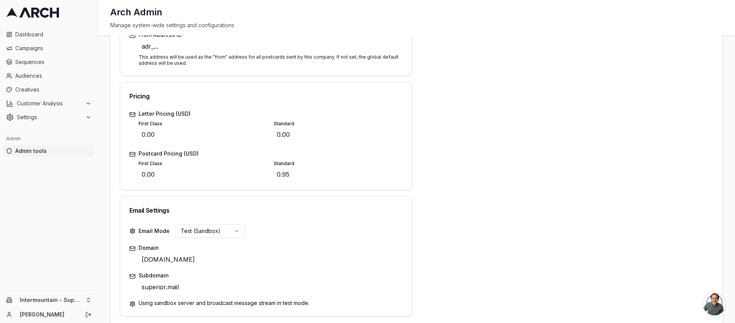
click at [230, 229] on html "Dashboard Campaigns Sequences Audiences Creatives Customer Analysis Settings Ad…" at bounding box center [367, 161] width 735 height 323
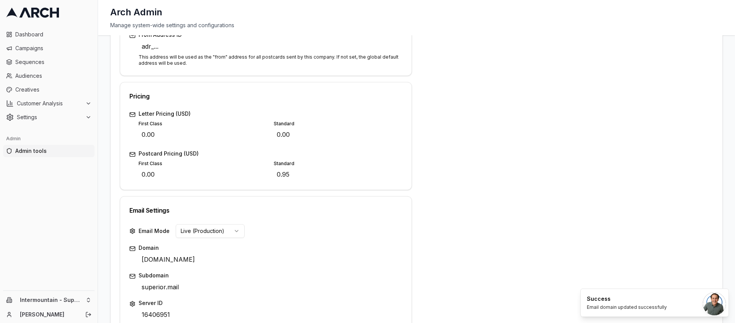
click at [231, 231] on html "Dashboard Campaigns Sequences Audiences Creatives Customer Analysis Settings Ad…" at bounding box center [367, 161] width 735 height 323
click at [428, 193] on div "Address 3536 S 1950 W Edit City Salt Lake City Edit State UT Edit ZIP Code 8411…" at bounding box center [567, 78] width 292 height 475
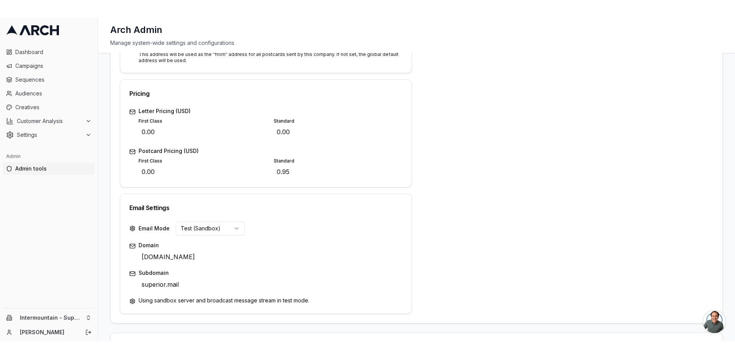
scroll to position [333, 0]
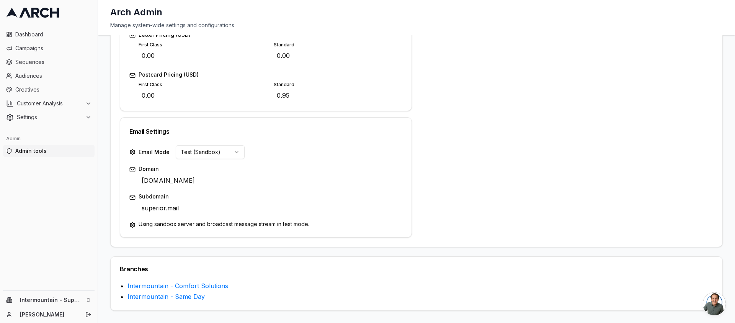
click at [222, 153] on html "Dashboard Campaigns Sequences Audiences Creatives Customer Analysis Settings Ad…" at bounding box center [367, 161] width 735 height 323
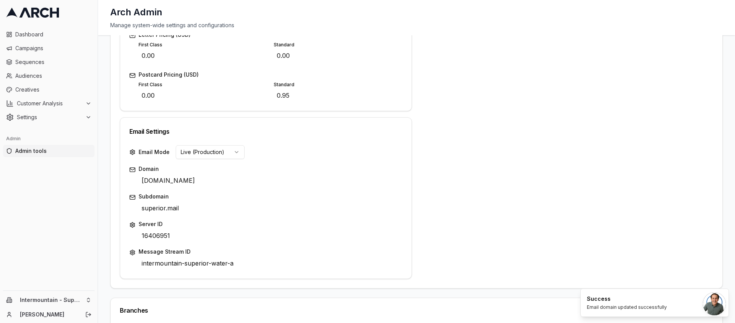
click at [231, 153] on html "Dashboard Campaigns Sequences Audiences Creatives Customer Analysis Settings Ad…" at bounding box center [367, 161] width 735 height 323
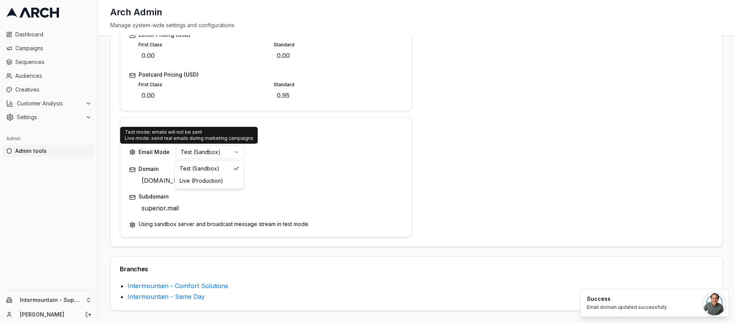
click at [214, 149] on html "Dashboard Campaigns Sequences Audiences Creatives Customer Analysis Settings Ad…" at bounding box center [367, 161] width 735 height 323
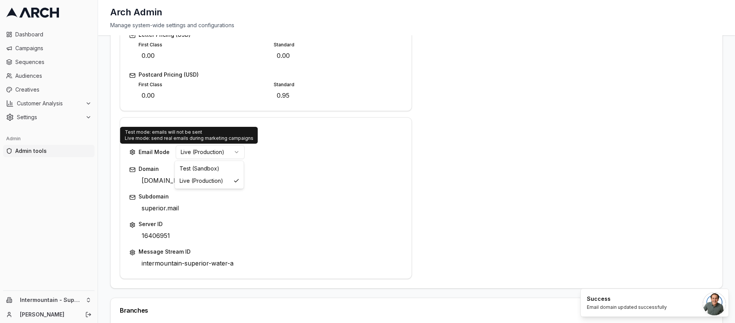
click at [212, 152] on html "Dashboard Campaigns Sequences Audiences Creatives Customer Analysis Settings Ad…" at bounding box center [367, 161] width 735 height 323
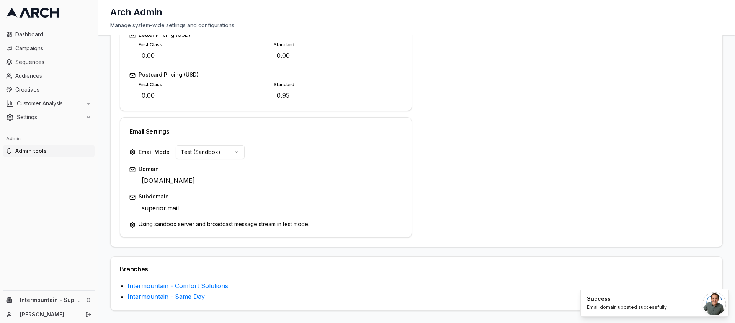
click at [493, 171] on div "Address 3536 S 1950 W Edit City Salt Lake City Edit State UT Edit ZIP Code 8411…" at bounding box center [567, -1] width 292 height 475
click at [206, 151] on html "Dashboard Campaigns Sequences Audiences Creatives Customer Analysis Settings Ad…" at bounding box center [367, 161] width 735 height 323
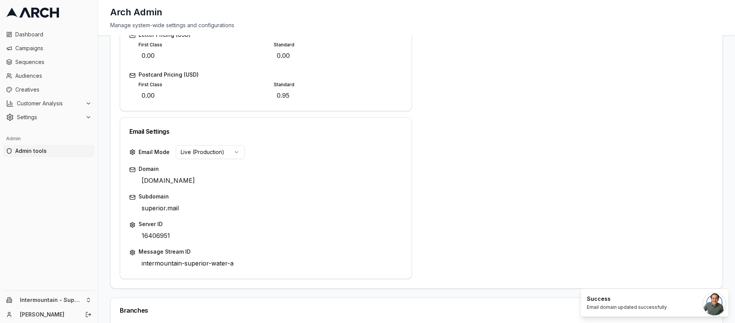
click at [210, 152] on html "Dashboard Campaigns Sequences Audiences Creatives Customer Analysis Settings Ad…" at bounding box center [367, 161] width 735 height 323
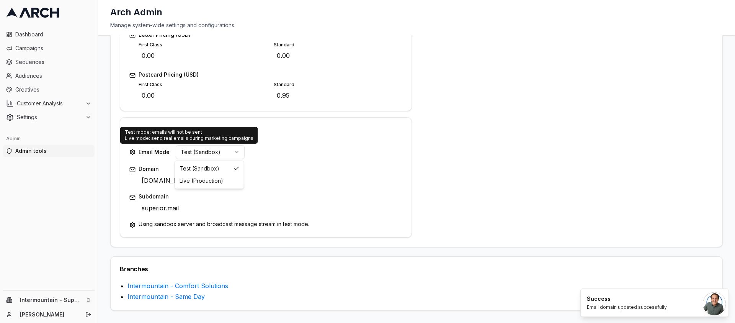
click at [210, 147] on html "Dashboard Campaigns Sequences Audiences Creatives Customer Analysis Settings Ad…" at bounding box center [367, 161] width 735 height 323
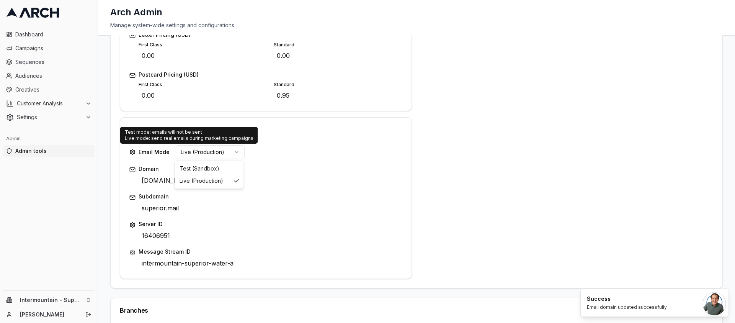
click at [215, 149] on html "Dashboard Campaigns Sequences Audiences Creatives Customer Analysis Settings Ad…" at bounding box center [367, 161] width 735 height 323
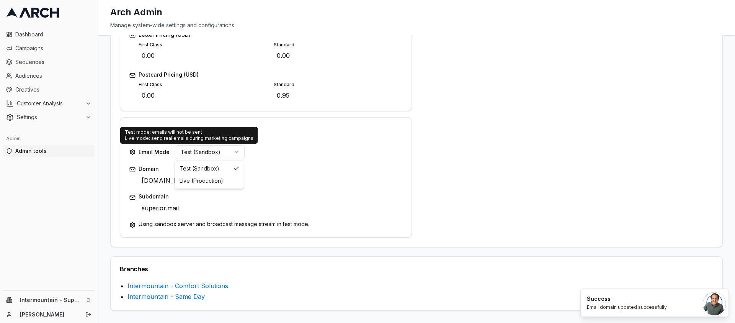
click at [192, 152] on html "Dashboard Campaigns Sequences Audiences Creatives Customer Analysis Settings Ad…" at bounding box center [367, 161] width 735 height 323
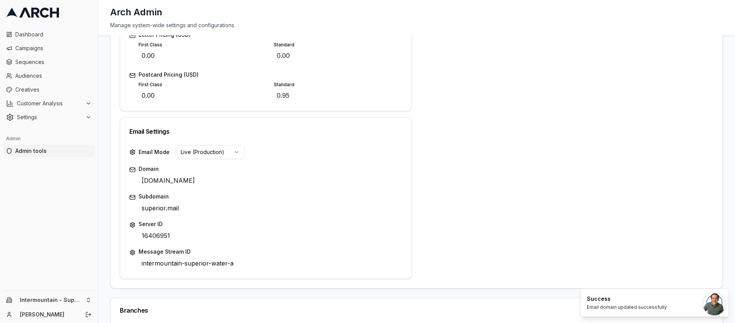
click at [211, 153] on html "Dashboard Campaigns Sequences Audiences Creatives Customer Analysis Settings Ad…" at bounding box center [367, 161] width 735 height 323
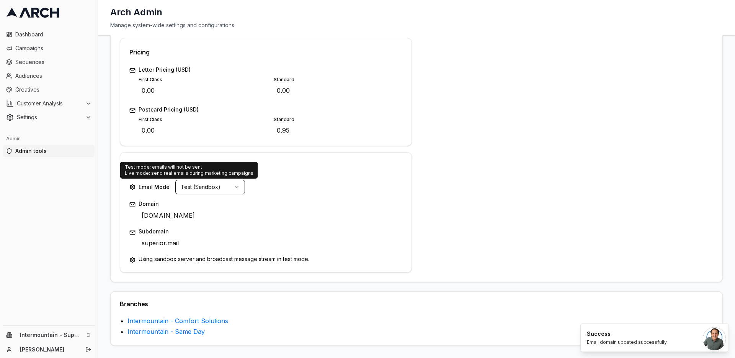
scroll to position [299, 0]
